Goal: Transaction & Acquisition: Subscribe to service/newsletter

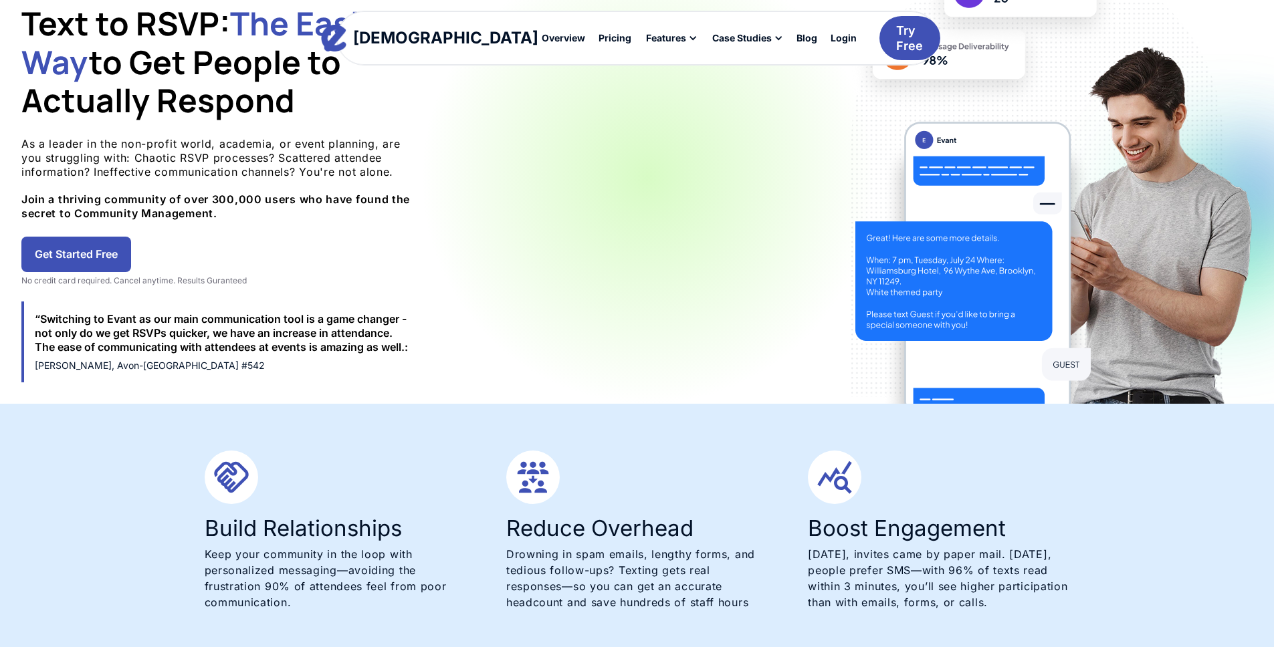
scroll to position [154, 0]
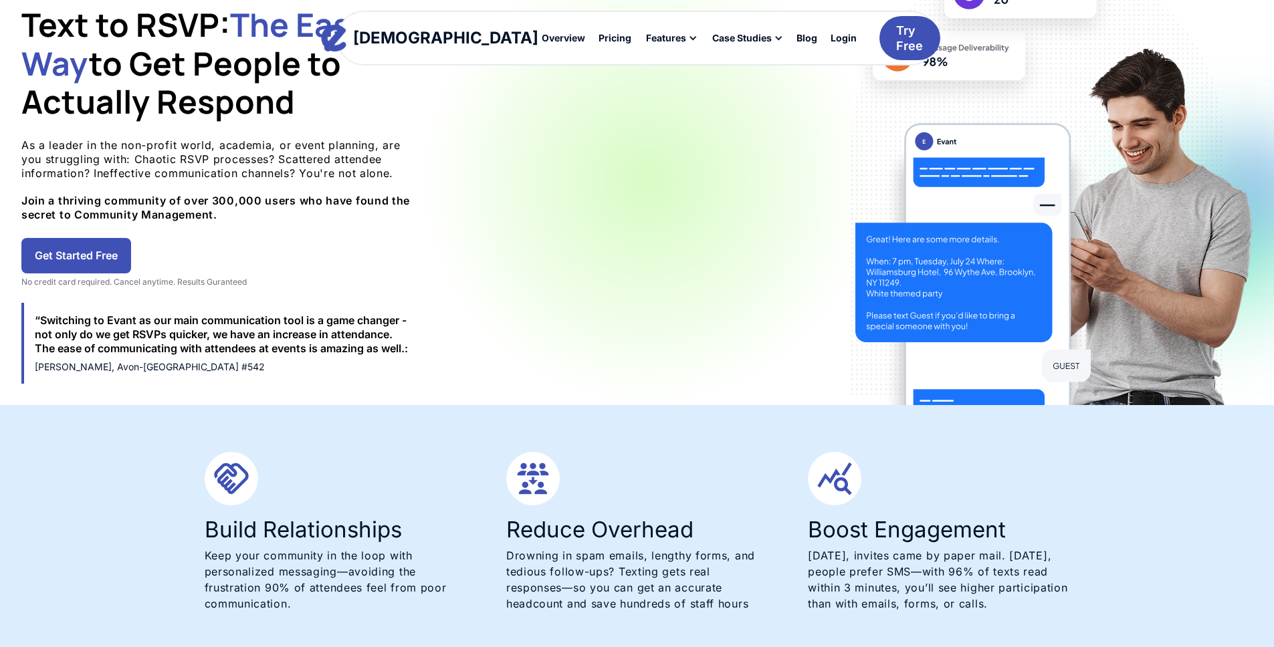
click at [131, 260] on link "Get Started Free" at bounding box center [76, 255] width 110 height 35
click at [599, 39] on div "Pricing" at bounding box center [615, 37] width 33 height 9
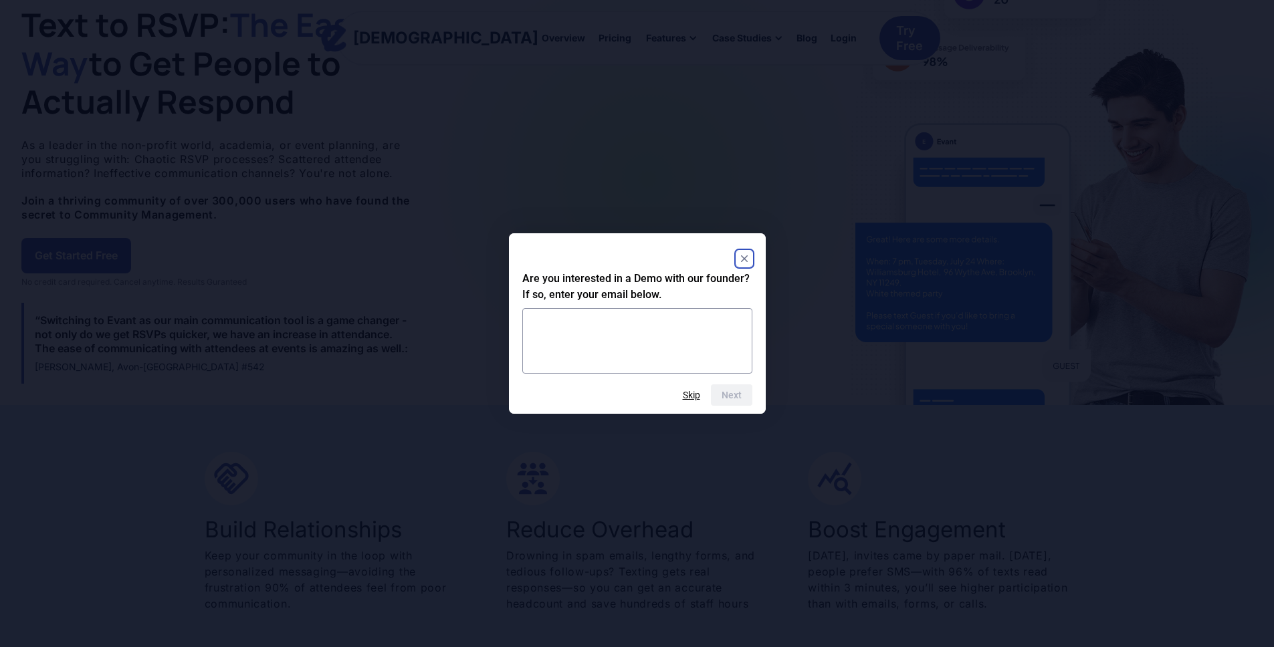
click at [742, 260] on icon "Close" at bounding box center [743, 259] width 7 height 7
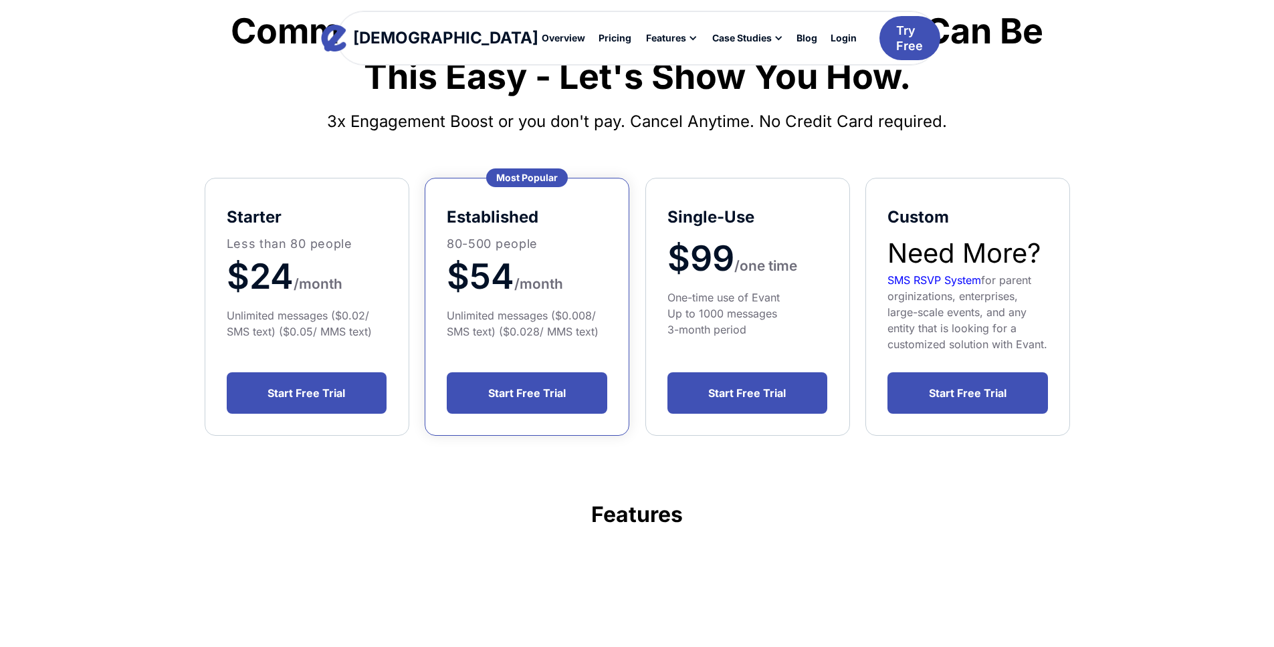
scroll to position [146, 0]
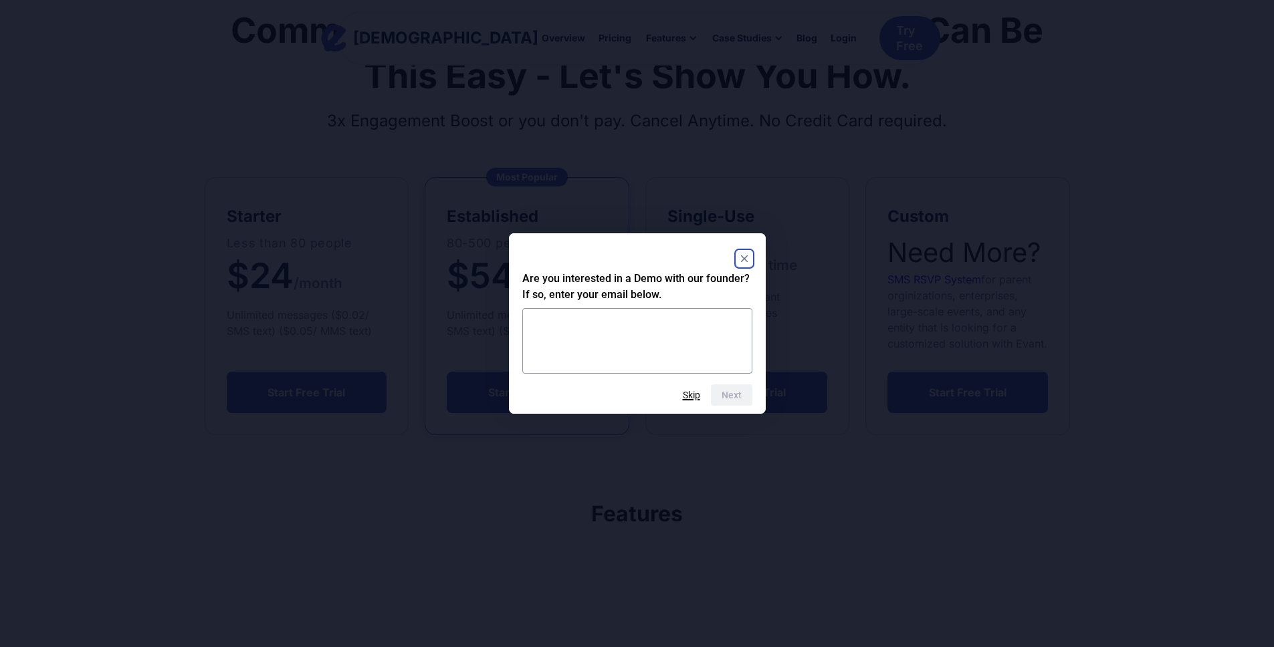
click at [689, 399] on button "Skip" at bounding box center [691, 395] width 17 height 11
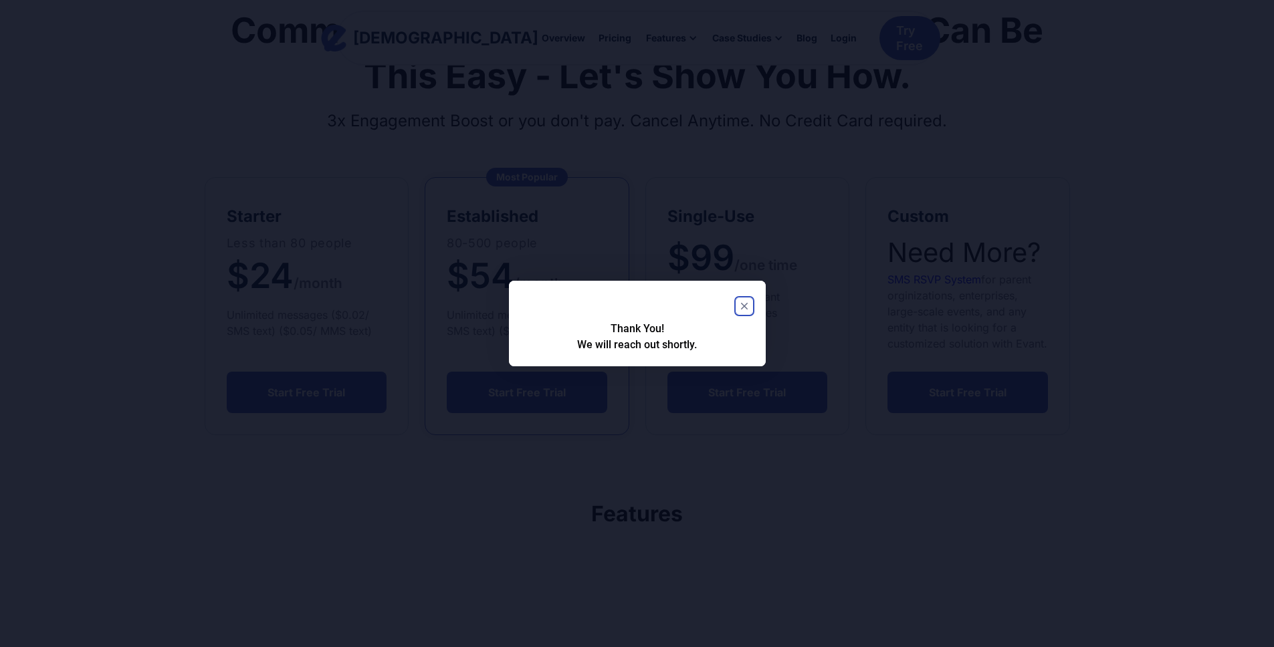
click at [744, 308] on rect "Close" at bounding box center [744, 306] width 16 height 16
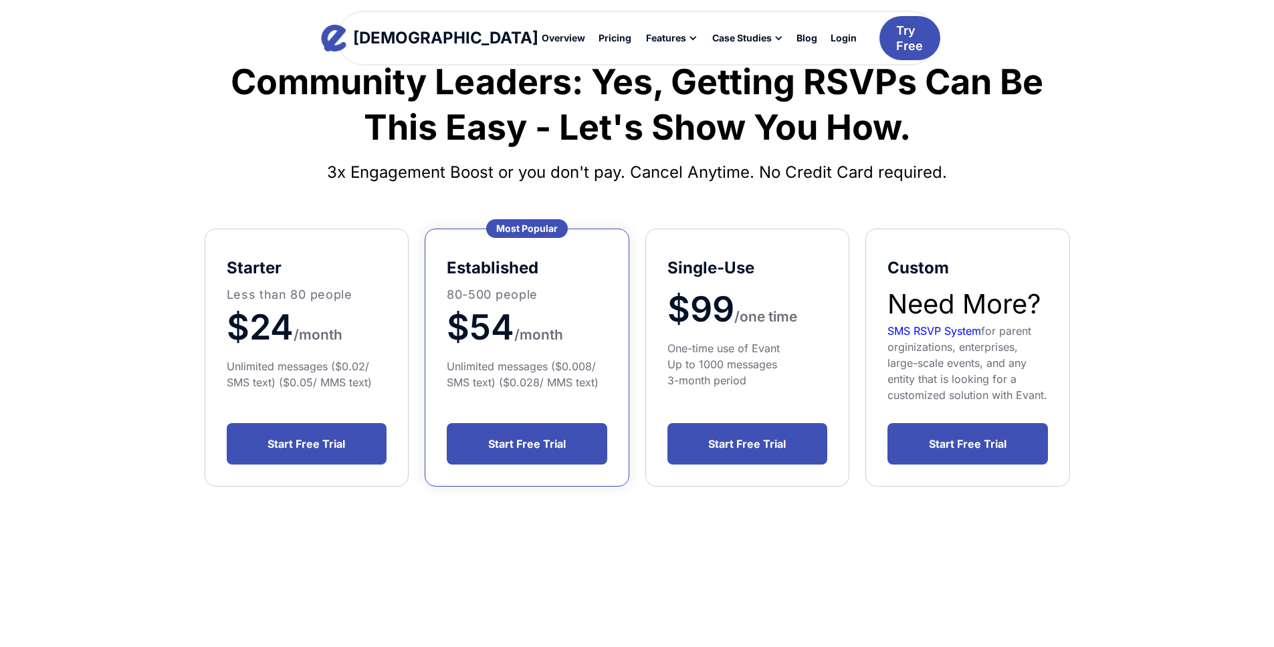
scroll to position [101, 0]
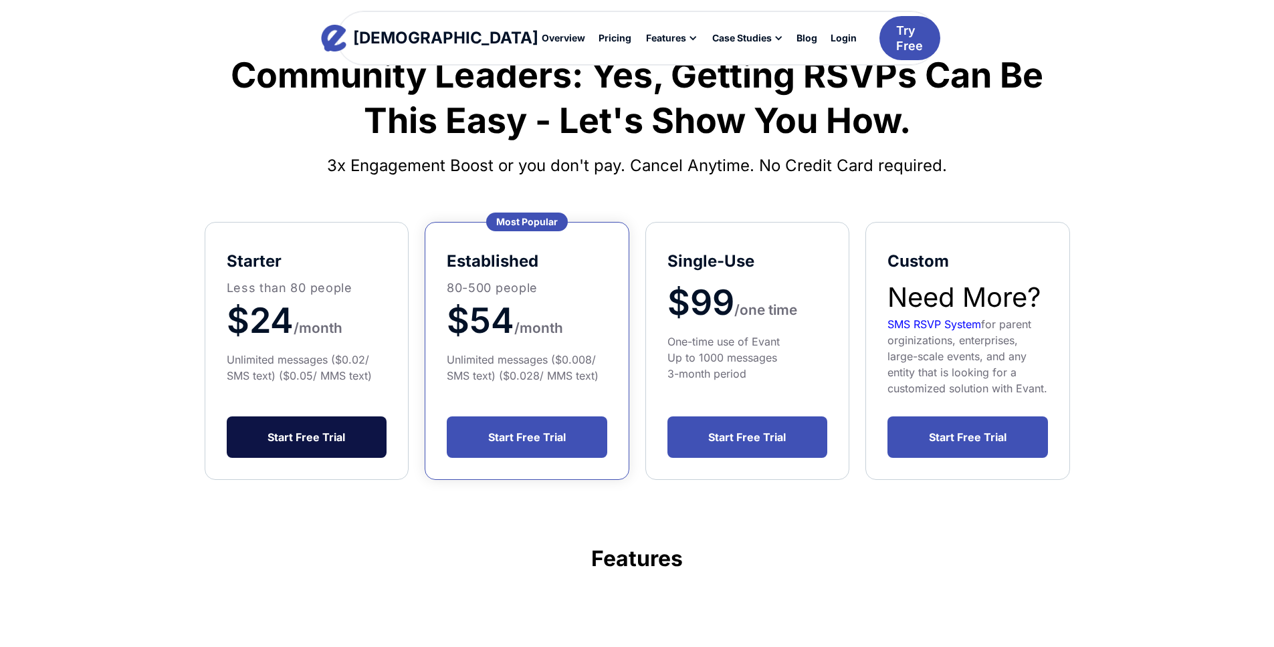
click at [303, 431] on link "Start Free Trial" at bounding box center [307, 437] width 161 height 41
